Goal: Complete application form: Complete application form

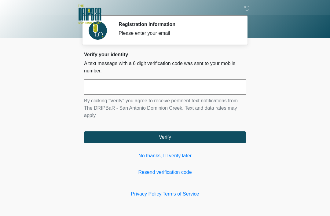
click at [161, 153] on link "No thanks, I'll verify later" at bounding box center [165, 155] width 162 height 7
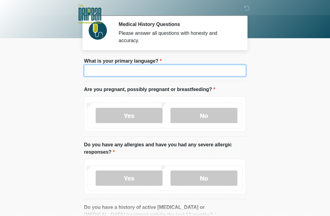
click at [186, 65] on input "What is your primary language?" at bounding box center [165, 71] width 162 height 12
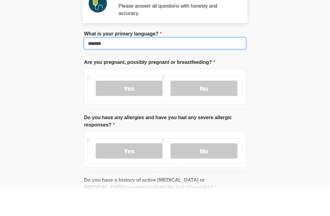
type input "*******"
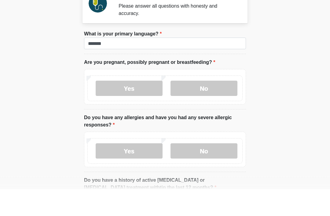
click at [209, 108] on label "No" at bounding box center [203, 115] width 67 height 15
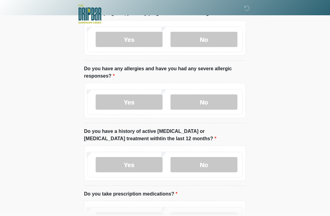
scroll to position [76, 0]
click at [227, 98] on label "No" at bounding box center [203, 101] width 67 height 15
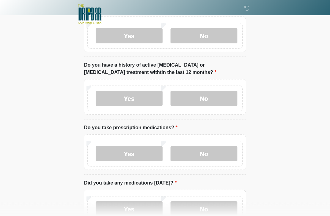
scroll to position [143, 0]
click at [223, 94] on label "No" at bounding box center [203, 97] width 67 height 15
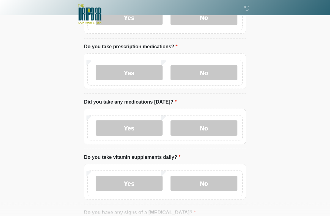
scroll to position [223, 0]
click at [210, 71] on label "No" at bounding box center [203, 72] width 67 height 15
click at [216, 129] on label "No" at bounding box center [203, 127] width 67 height 15
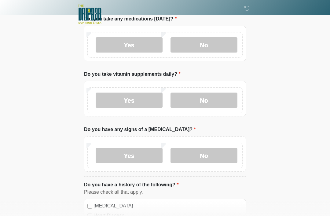
scroll to position [306, 0]
click at [218, 98] on label "No" at bounding box center [203, 99] width 67 height 15
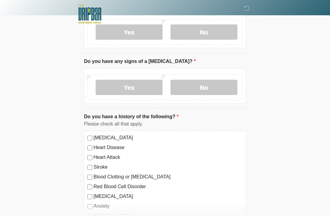
click at [216, 85] on label "No" at bounding box center [203, 87] width 67 height 15
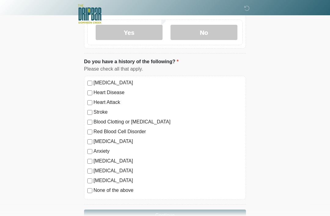
scroll to position [443, 0]
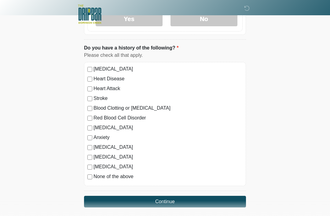
click at [189, 199] on button "Continue" at bounding box center [165, 202] width 162 height 12
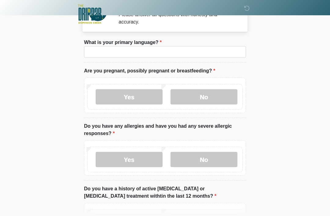
scroll to position [0, 0]
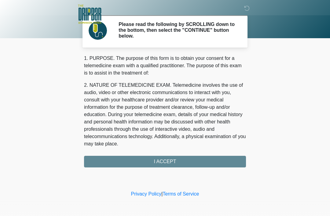
click at [230, 163] on div "1. PURPOSE. The purpose of this form is to obtain your consent for a telemedici…" at bounding box center [165, 111] width 162 height 113
click at [164, 156] on div "1. PURPOSE. The purpose of this form is to obtain your consent for a telemedici…" at bounding box center [165, 111] width 162 height 113
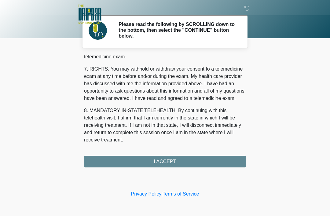
scroll to position [268, 0]
click at [162, 158] on button "I ACCEPT" at bounding box center [165, 162] width 162 height 12
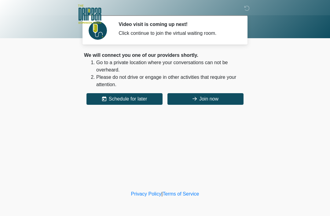
click at [210, 99] on button "Join now" at bounding box center [205, 99] width 76 height 12
